Goal: Task Accomplishment & Management: Manage account settings

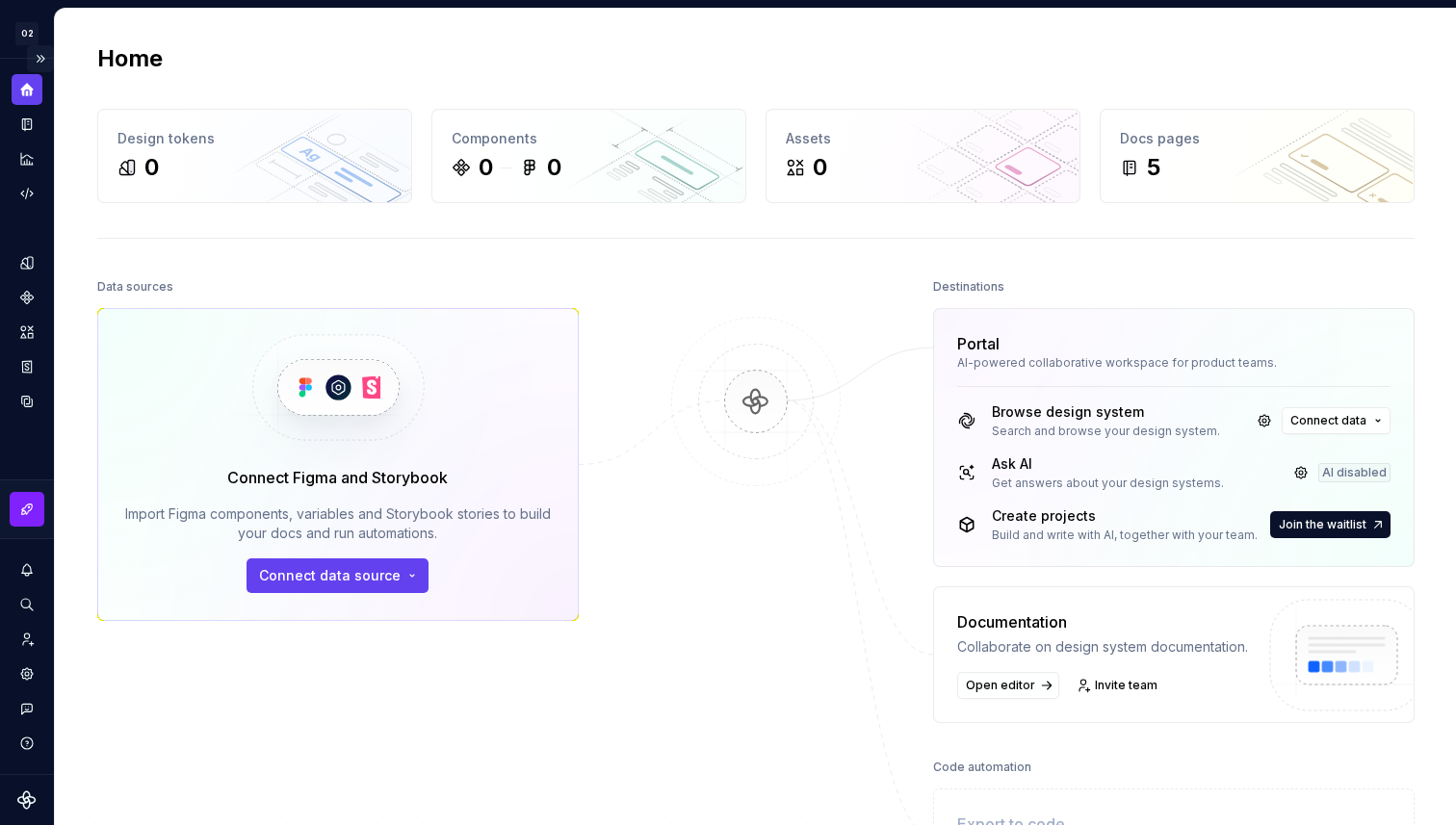
click at [38, 58] on button "Expand sidebar" at bounding box center [40, 59] width 27 height 27
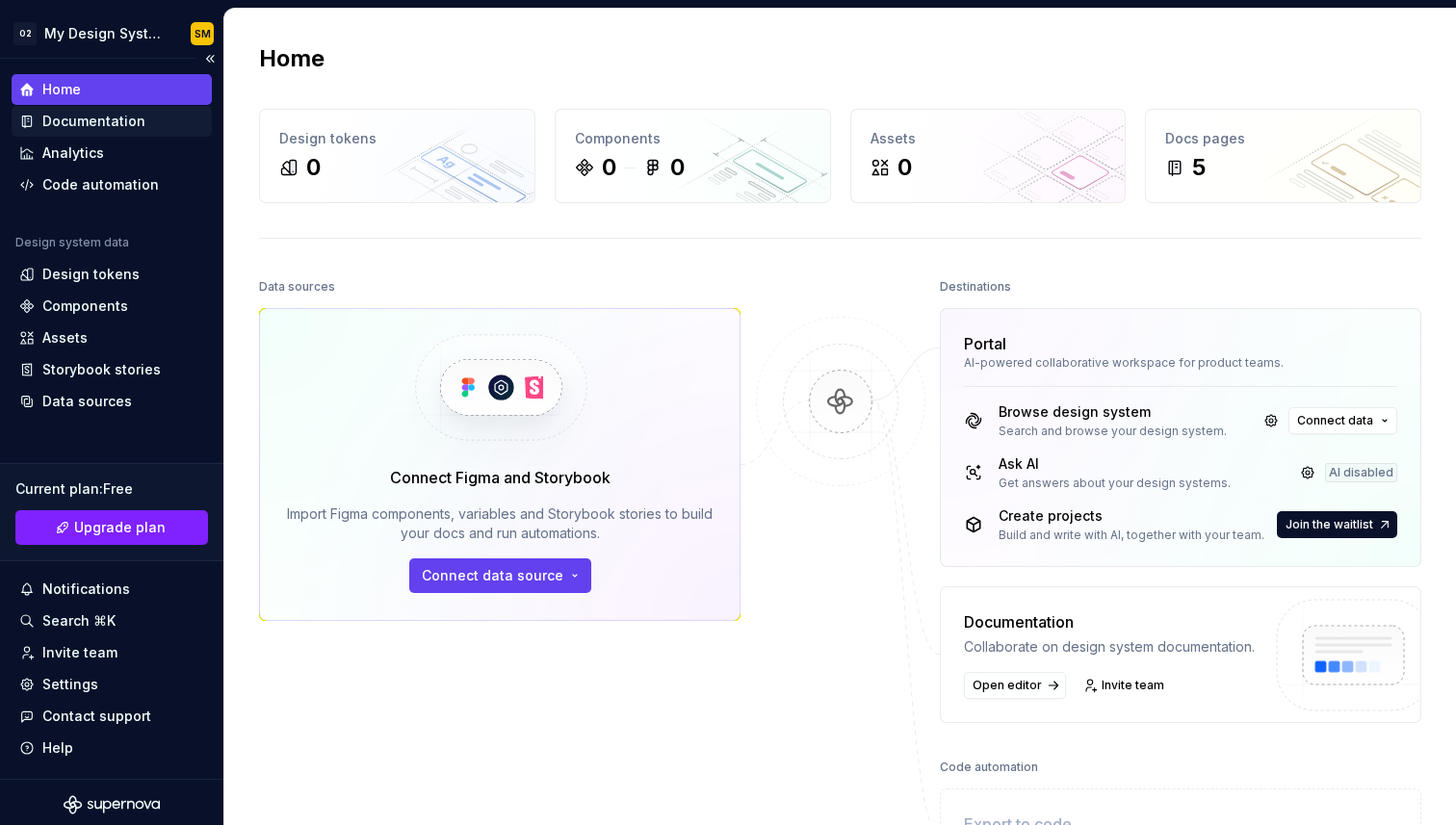
click at [110, 115] on div "Documentation" at bounding box center [94, 120] width 103 height 19
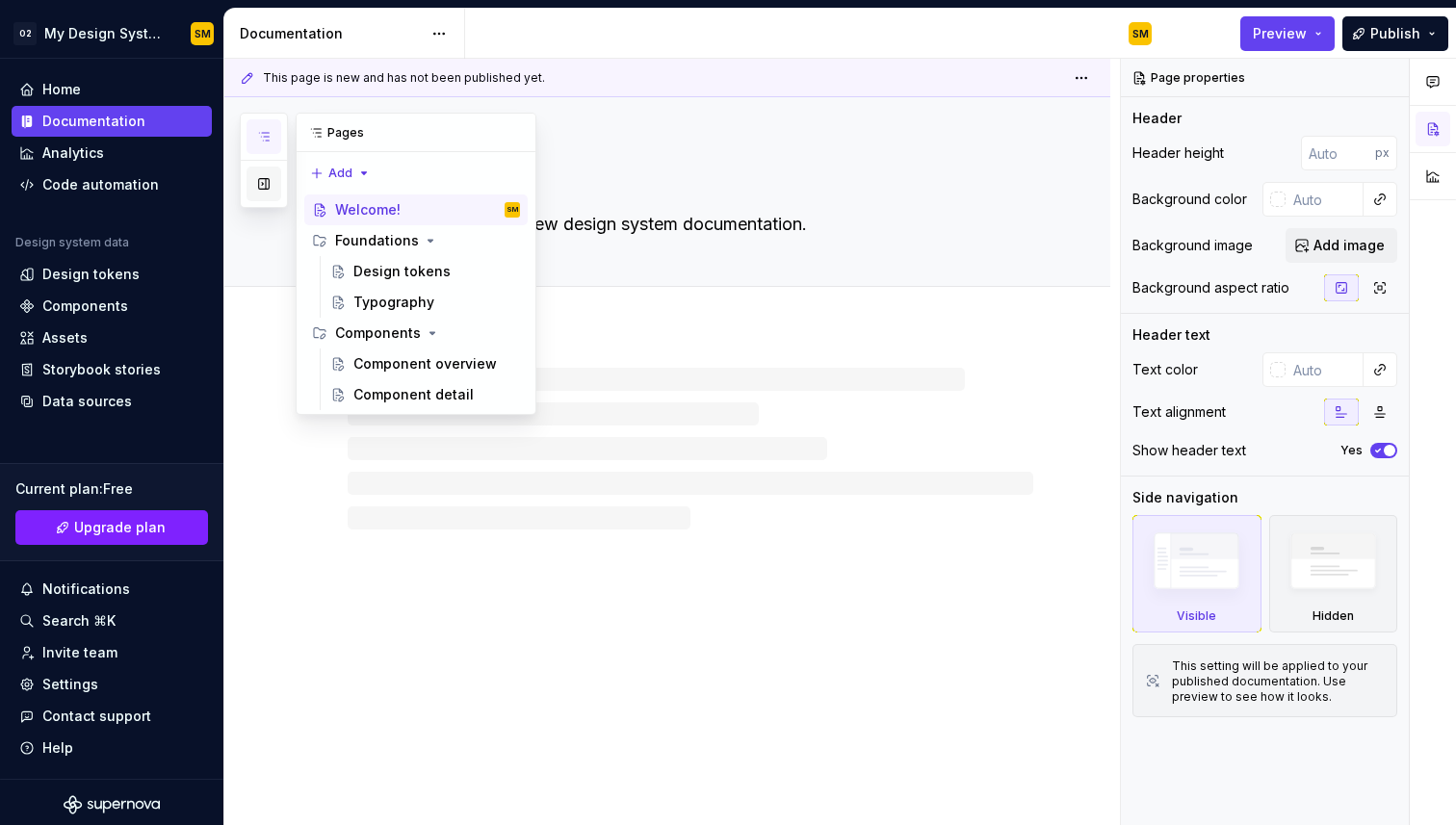
click at [261, 194] on button "button" at bounding box center [264, 184] width 35 height 35
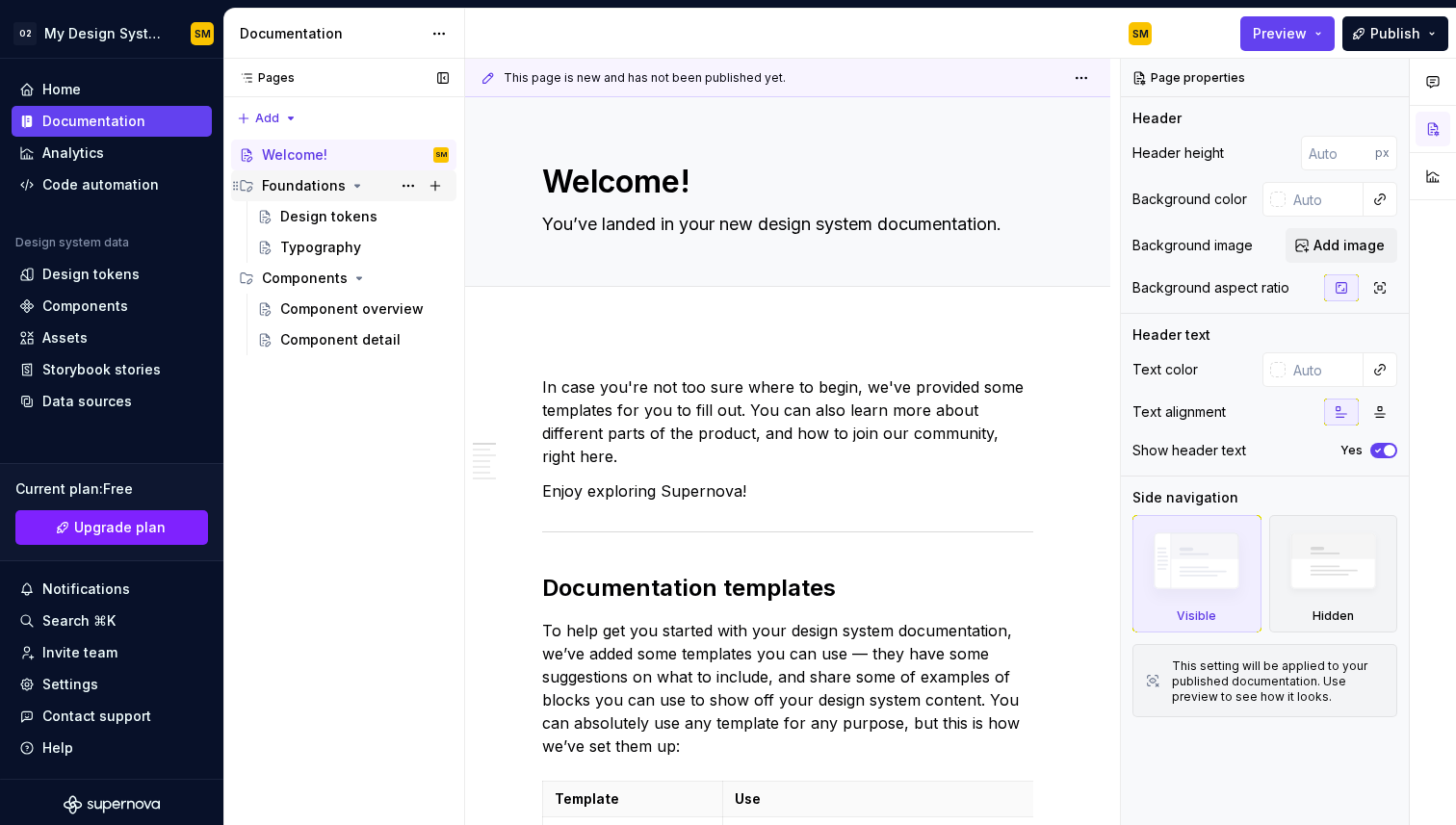
click at [353, 188] on icon "Page tree" at bounding box center [357, 185] width 15 height 15
click at [413, 186] on button "Page tree" at bounding box center [408, 185] width 27 height 27
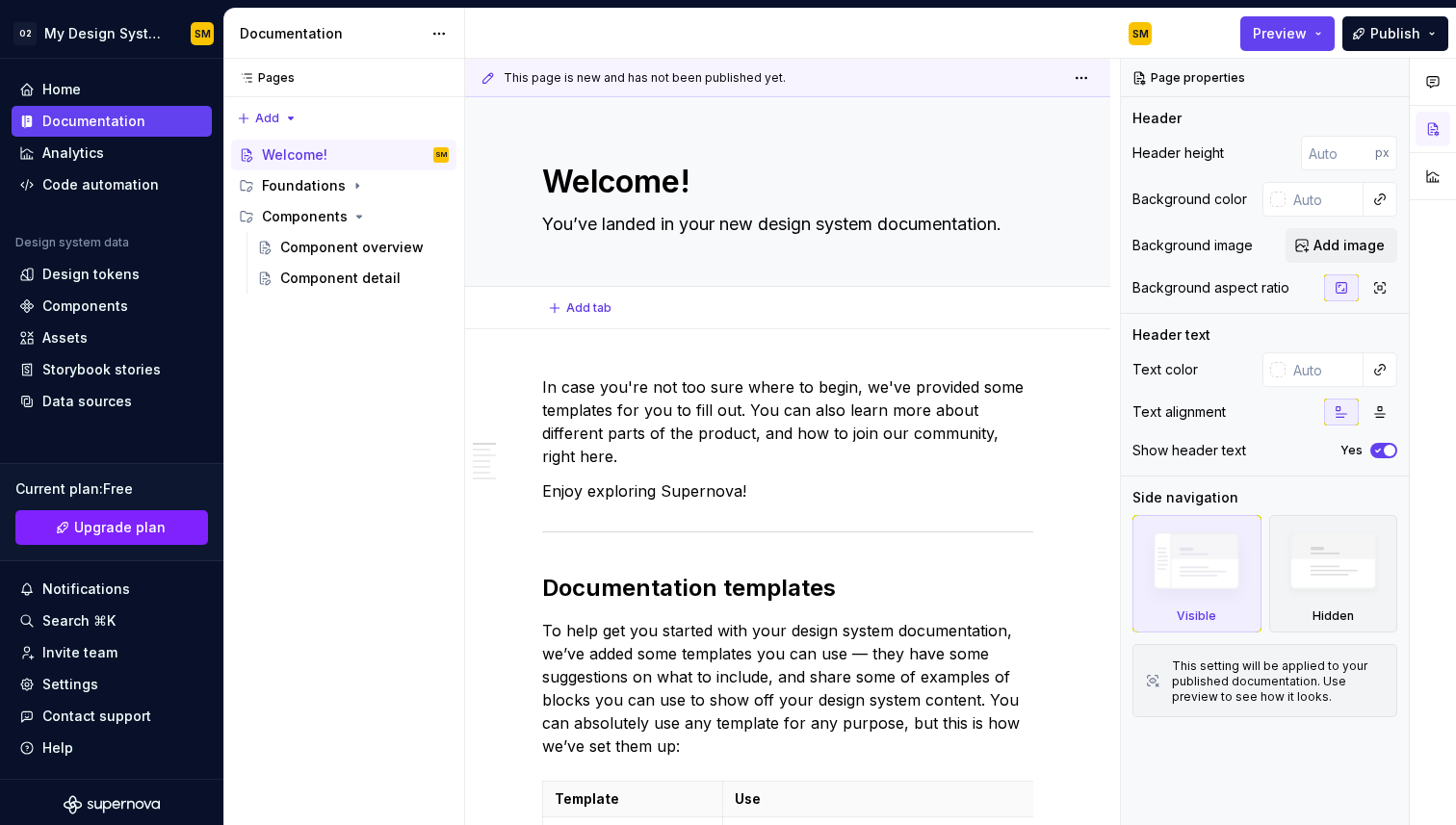
click at [519, 131] on html "O2 My Design System SM Home Documentation Analytics Code automation Design syst…" at bounding box center [728, 412] width 1456 height 825
click at [1421, 174] on button "button" at bounding box center [1433, 176] width 35 height 35
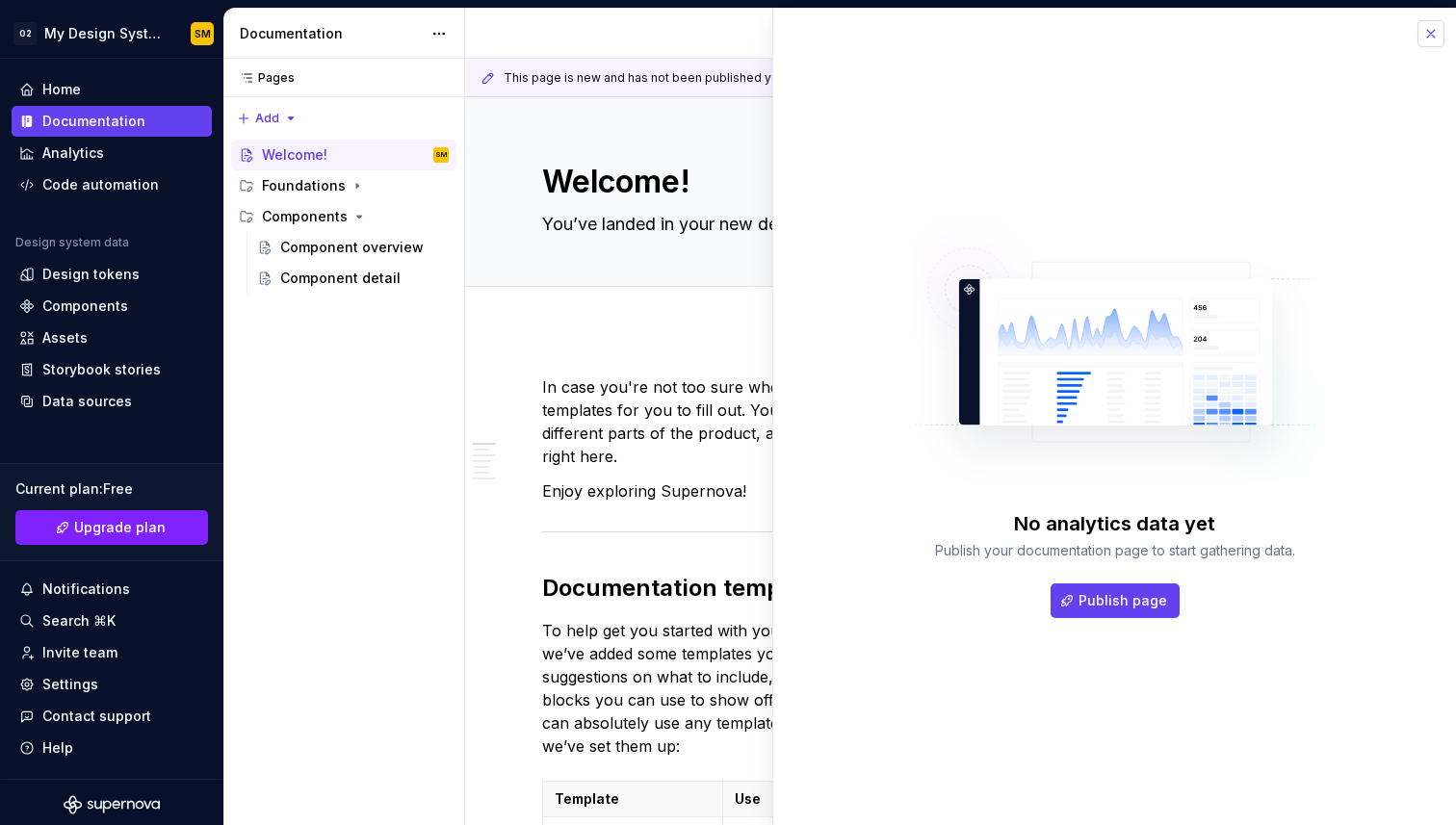
click at [1438, 42] on button "button" at bounding box center [1431, 33] width 27 height 27
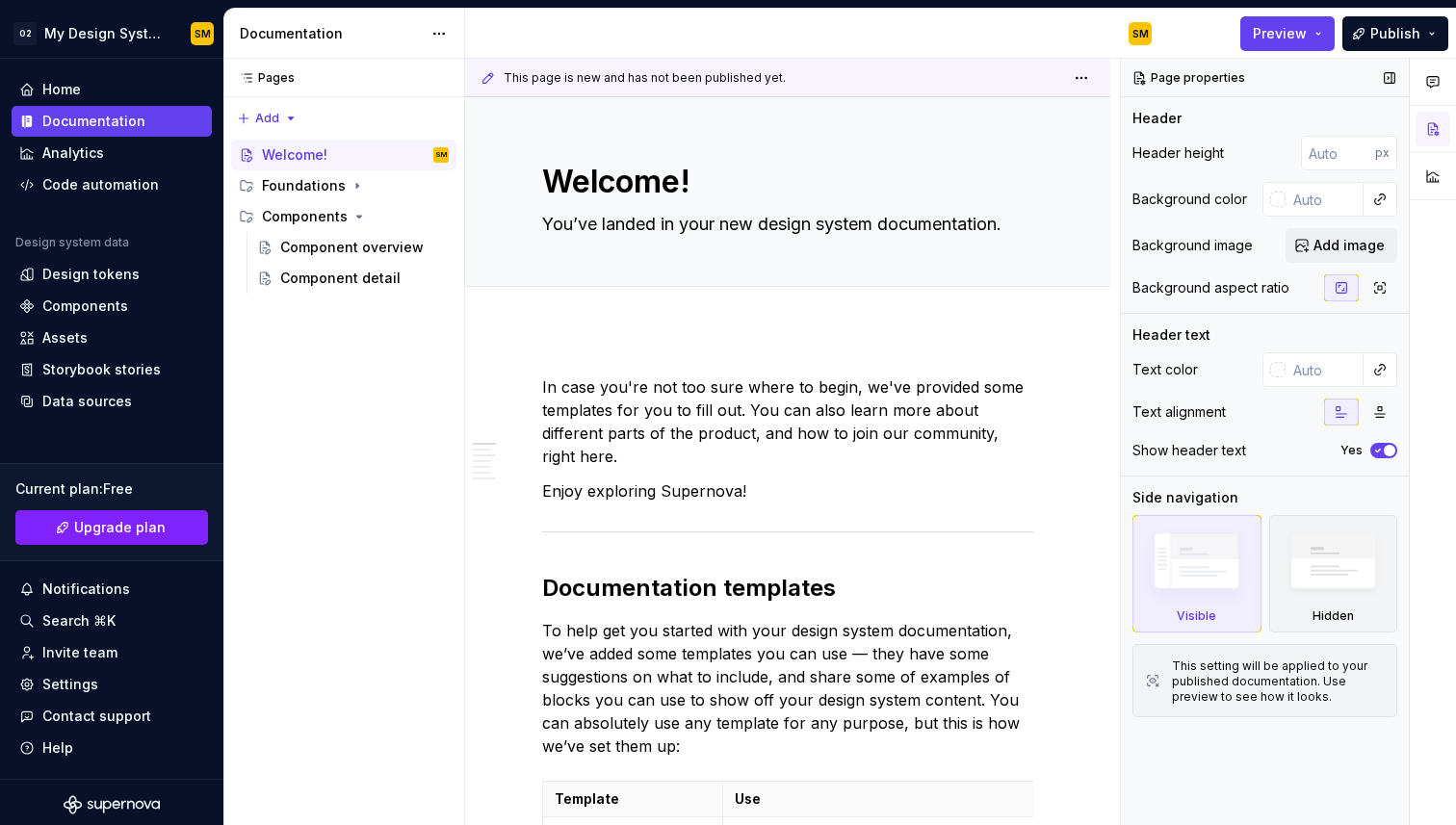
click at [1342, 513] on div "Side navigation Visible Hidden This setting will be applied to your published d…" at bounding box center [1265, 608] width 265 height 241
click at [1325, 551] on img at bounding box center [1333, 566] width 110 height 84
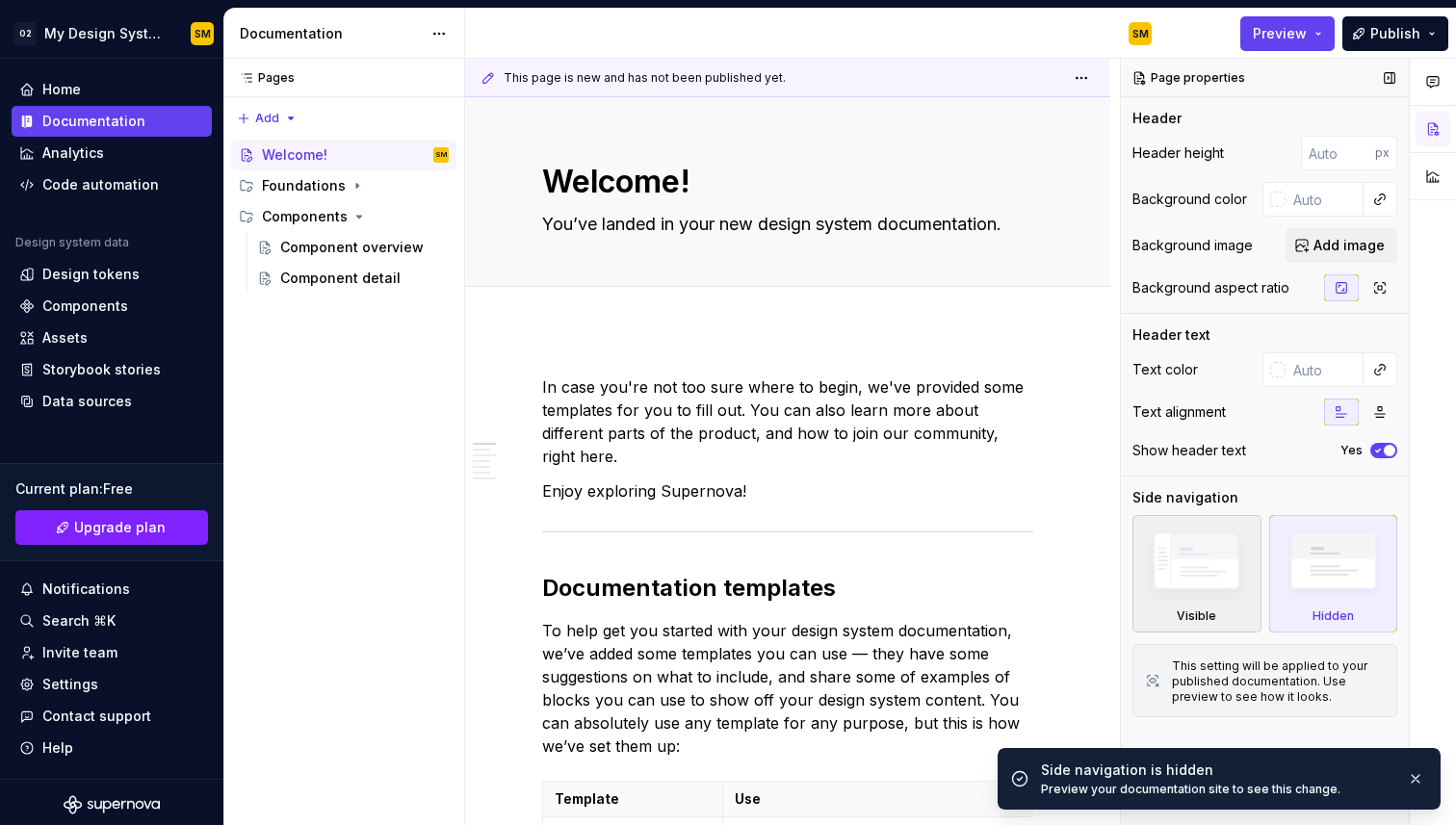
click at [1248, 564] on img at bounding box center [1196, 566] width 110 height 83
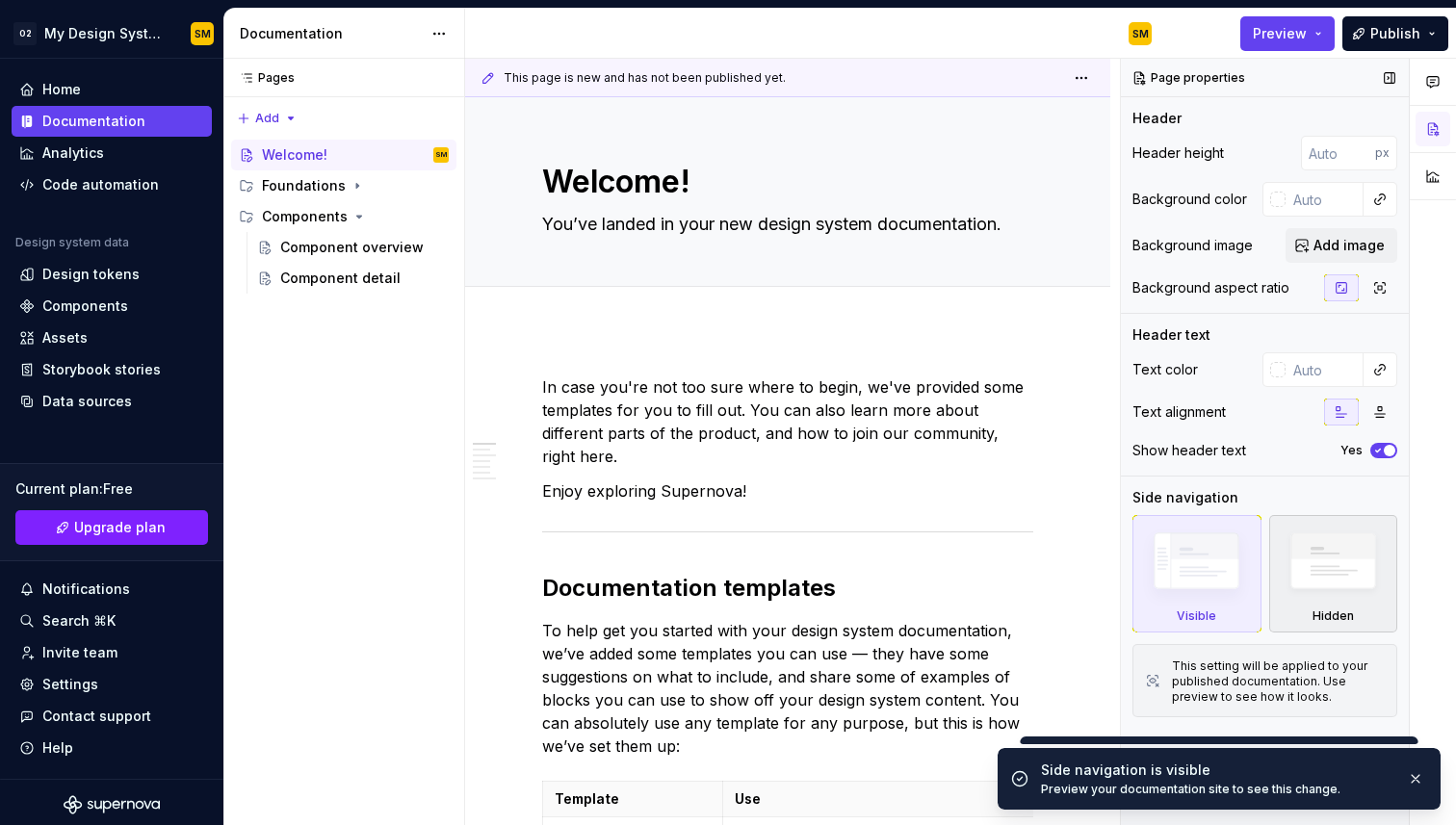
click at [1351, 566] on img at bounding box center [1333, 566] width 110 height 84
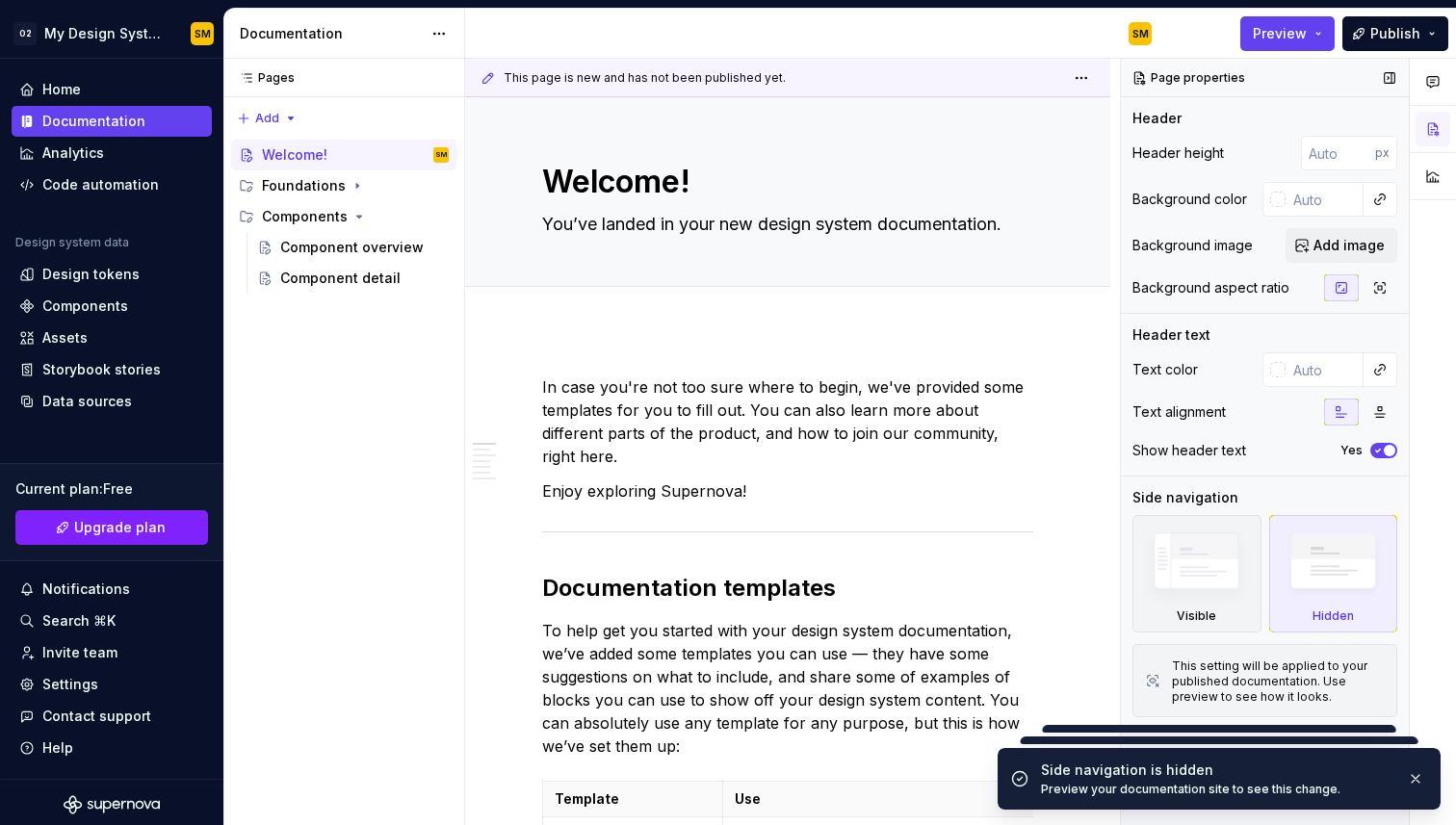
click at [1283, 576] on img at bounding box center [1333, 566] width 110 height 84
click at [1188, 597] on img at bounding box center [1196, 566] width 110 height 83
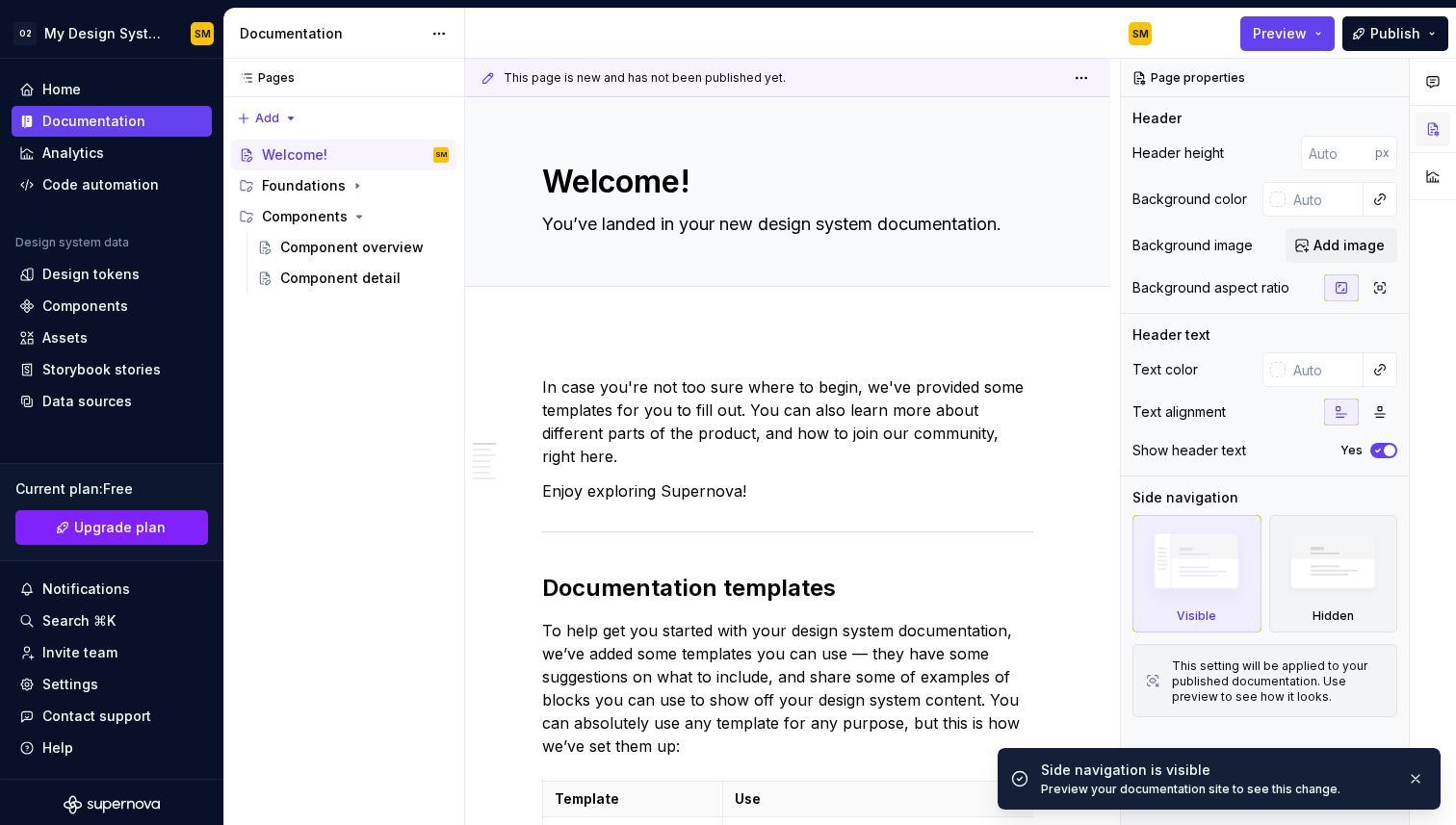
click at [1444, 131] on button "button" at bounding box center [1433, 128] width 35 height 35
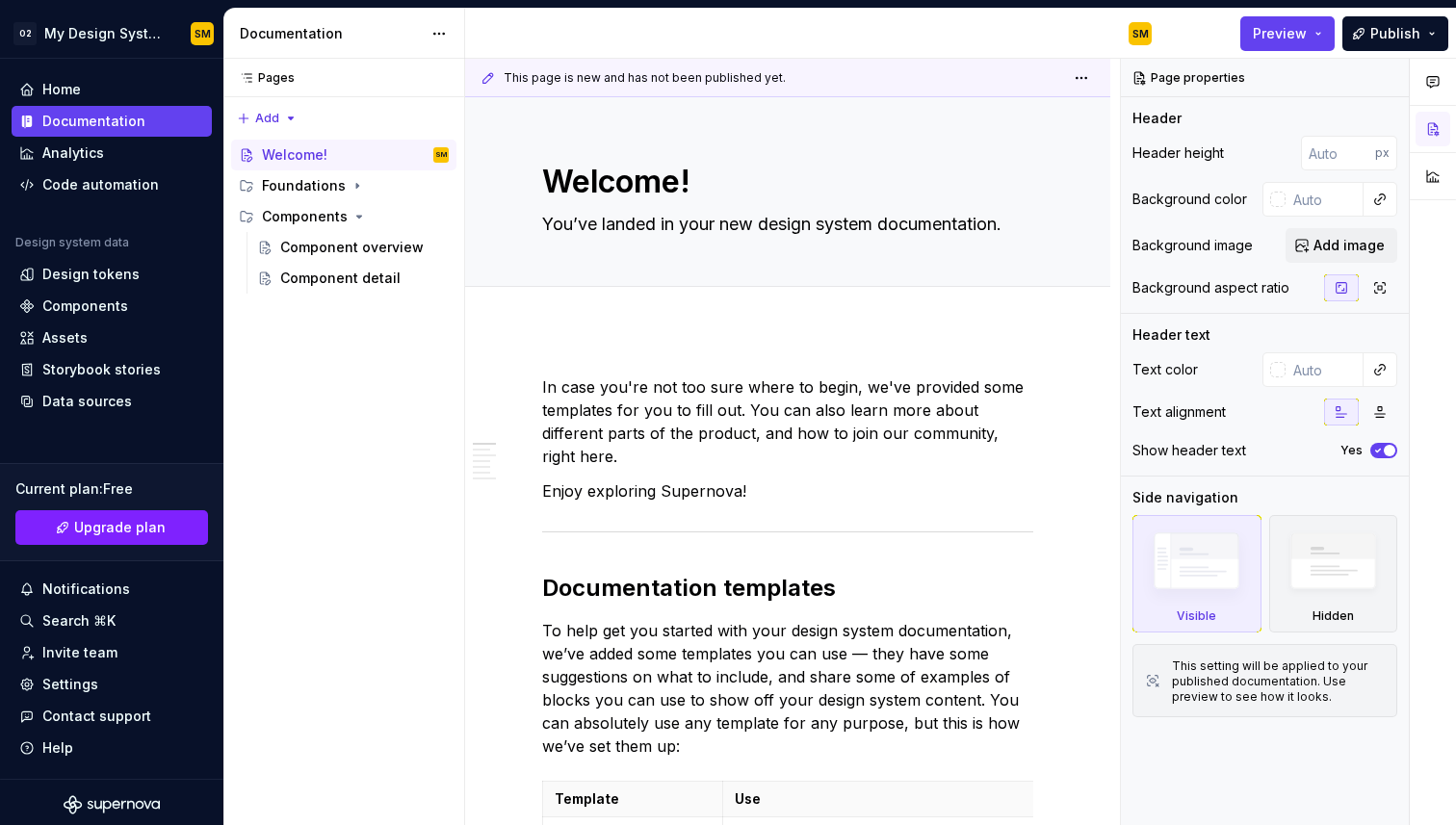
type textarea "*"
